Goal: Task Accomplishment & Management: Complete application form

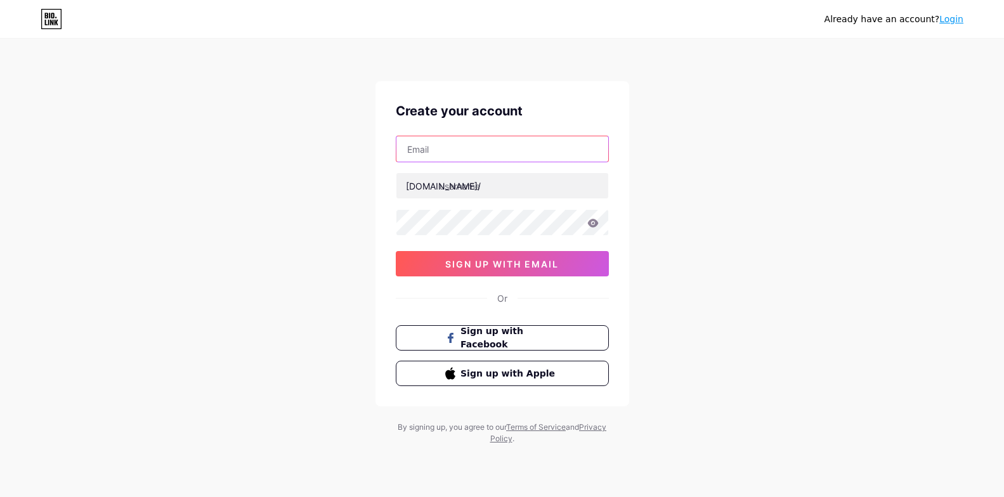
click at [436, 150] on input "text" at bounding box center [502, 148] width 212 height 25
type input "[EMAIL_ADDRESS][DOMAIN_NAME]"
click at [429, 185] on div "[DOMAIN_NAME]/" at bounding box center [443, 185] width 75 height 13
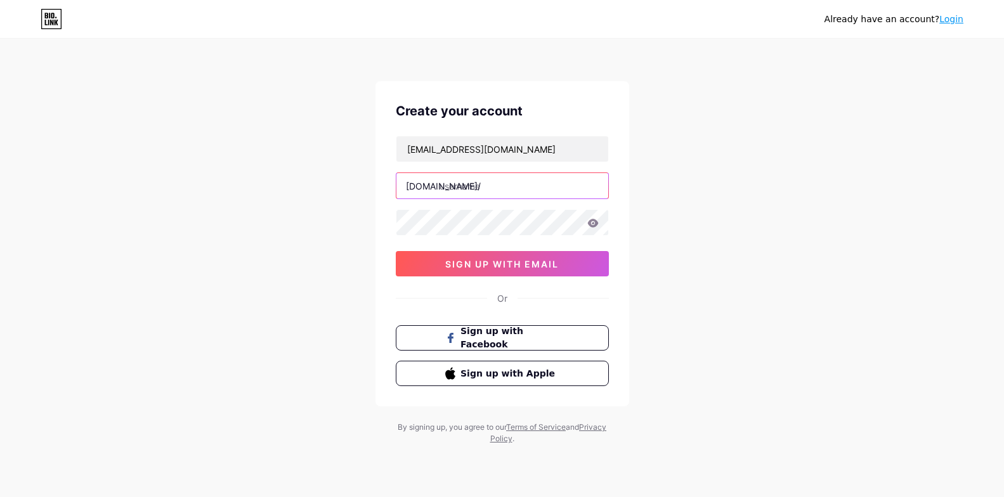
click at [465, 187] on input "text" at bounding box center [502, 185] width 212 height 25
drag, startPoint x: 476, startPoint y: 188, endPoint x: 419, endPoint y: 189, distance: 57.1
click at [419, 189] on div "[DOMAIN_NAME]/ soinm" at bounding box center [502, 186] width 213 height 27
drag, startPoint x: 513, startPoint y: 190, endPoint x: 387, endPoint y: 188, distance: 125.6
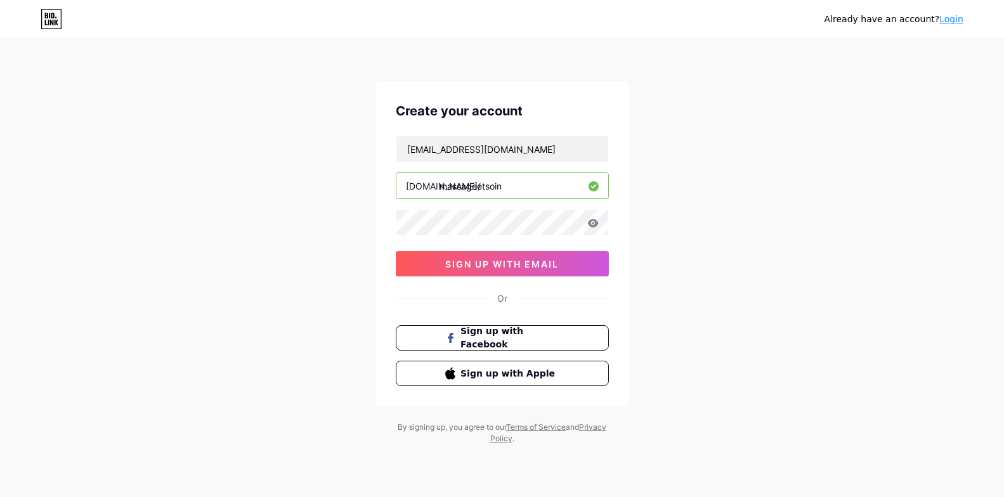
click at [387, 188] on div "Create your account [EMAIL_ADDRESS][DOMAIN_NAME] [DOMAIN_NAME]/ massageetsoin 0…" at bounding box center [502, 243] width 254 height 325
type input "soinetmassage"
click at [460, 266] on span "sign up with email" at bounding box center [502, 264] width 114 height 11
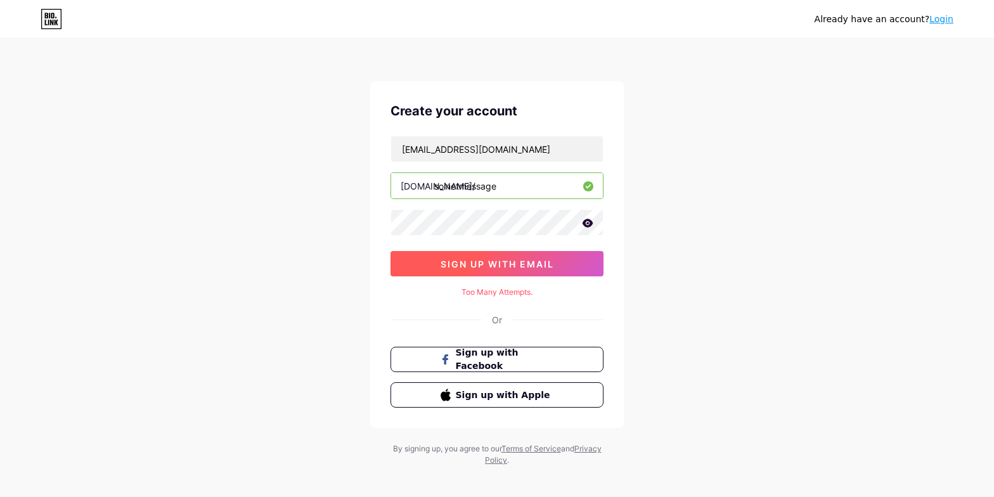
click at [446, 264] on span "sign up with email" at bounding box center [498, 264] width 114 height 11
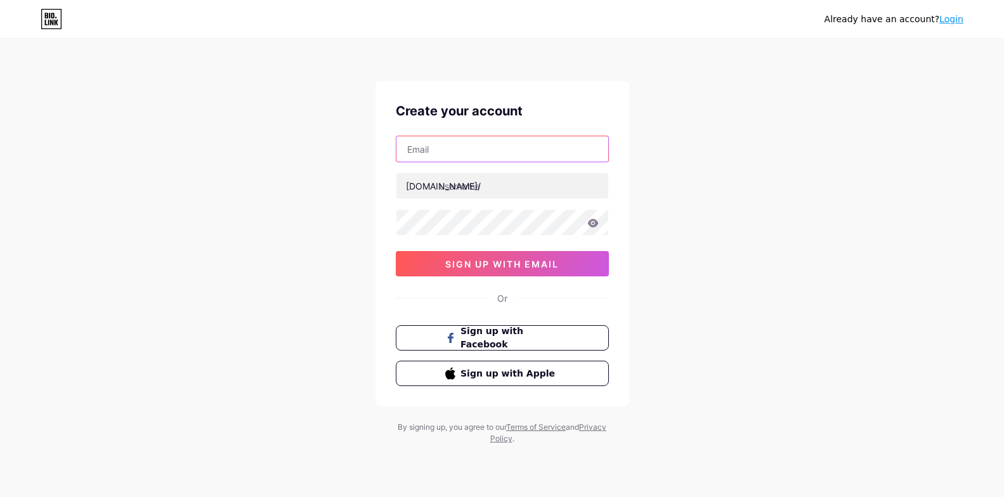
click at [439, 150] on input "text" at bounding box center [502, 148] width 212 height 25
type input "[EMAIL_ADDRESS][DOMAIN_NAME]"
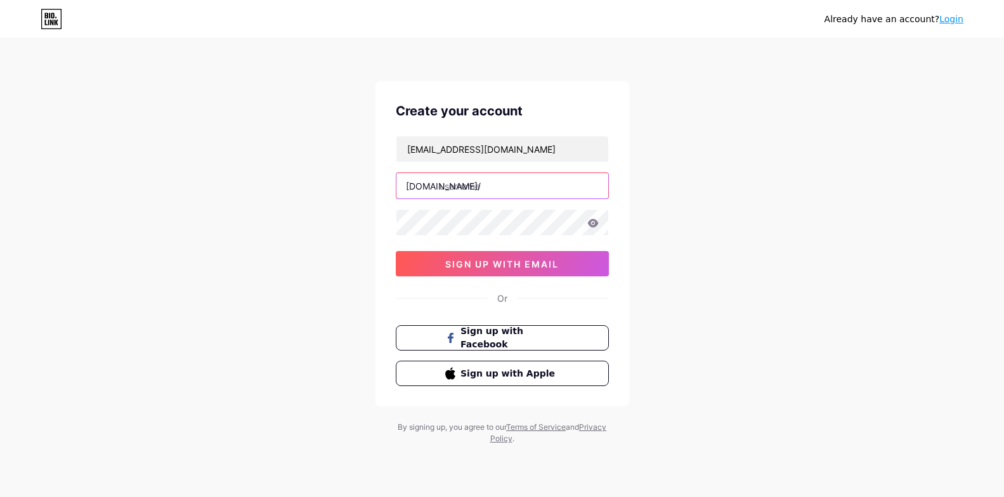
click at [489, 190] on input "text" at bounding box center [502, 185] width 212 height 25
type input "soinetmassage"
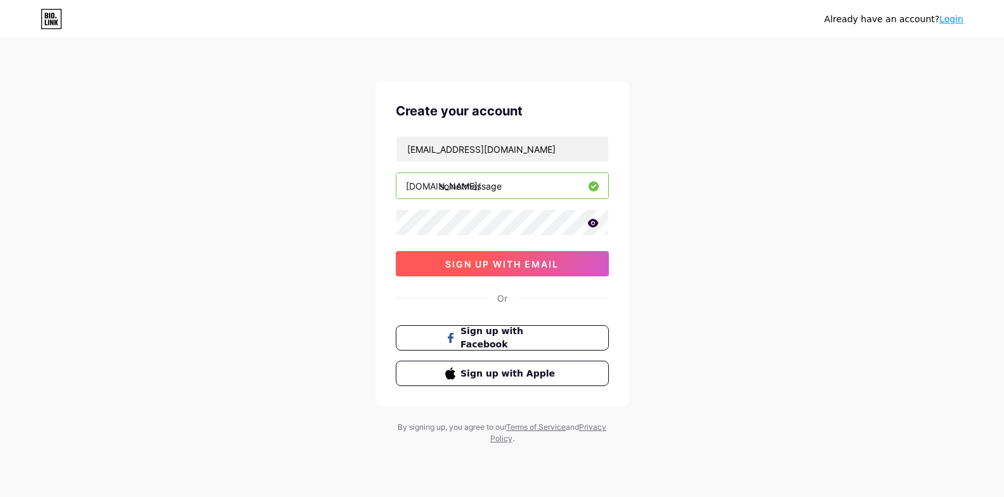
click at [465, 259] on span "sign up with email" at bounding box center [502, 264] width 114 height 11
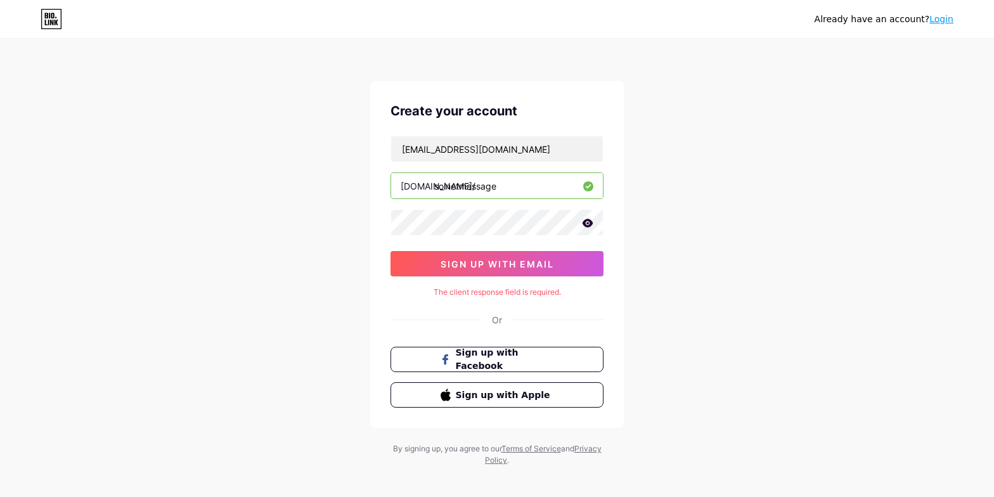
click at [292, 256] on div "Already have an account? Login Create your account sylvainnova75@gmail.com bio.…" at bounding box center [497, 253] width 994 height 507
